Goal: Find specific page/section: Find specific page/section

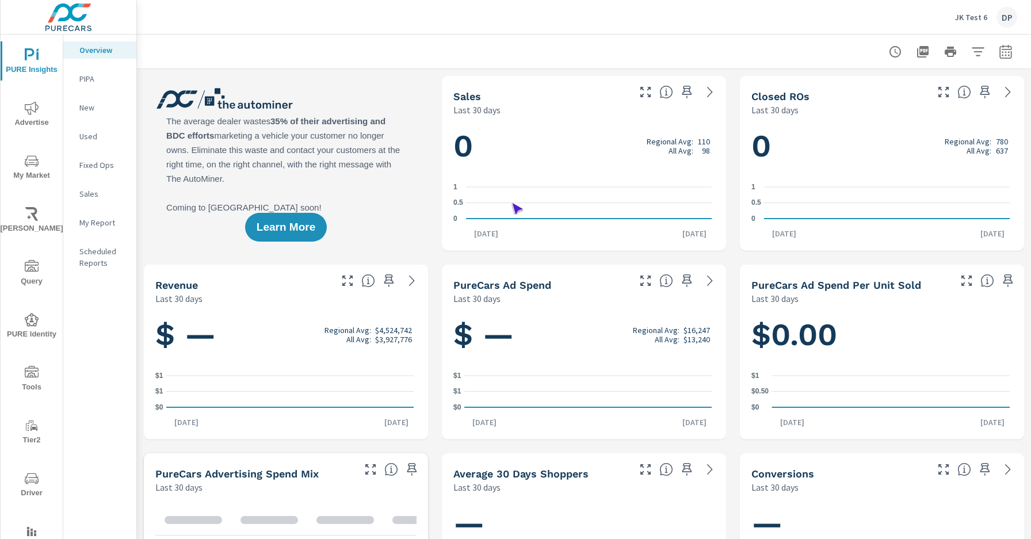
scroll to position [1, 0]
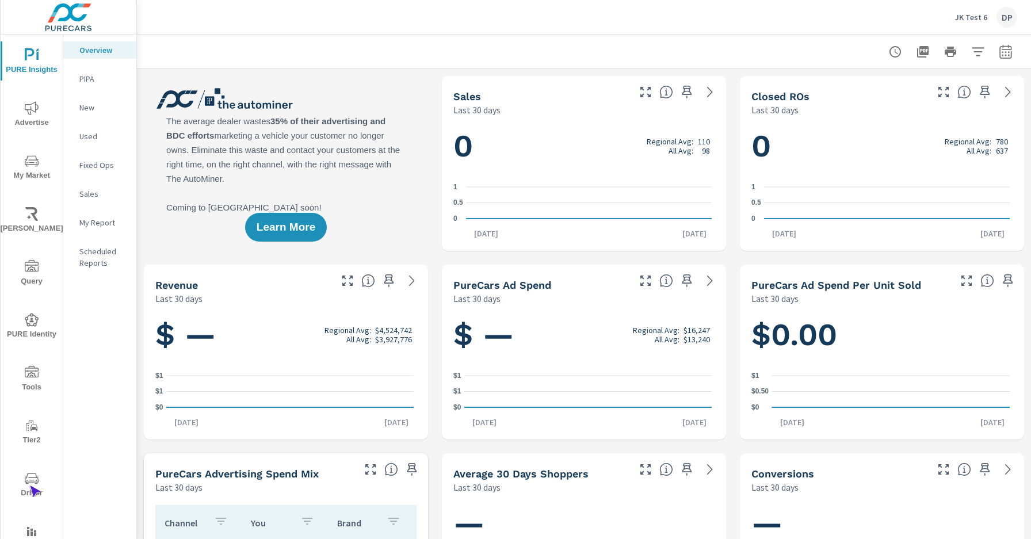
click at [29, 485] on span "Driver" at bounding box center [31, 486] width 55 height 28
